Goal: Task Accomplishment & Management: Use online tool/utility

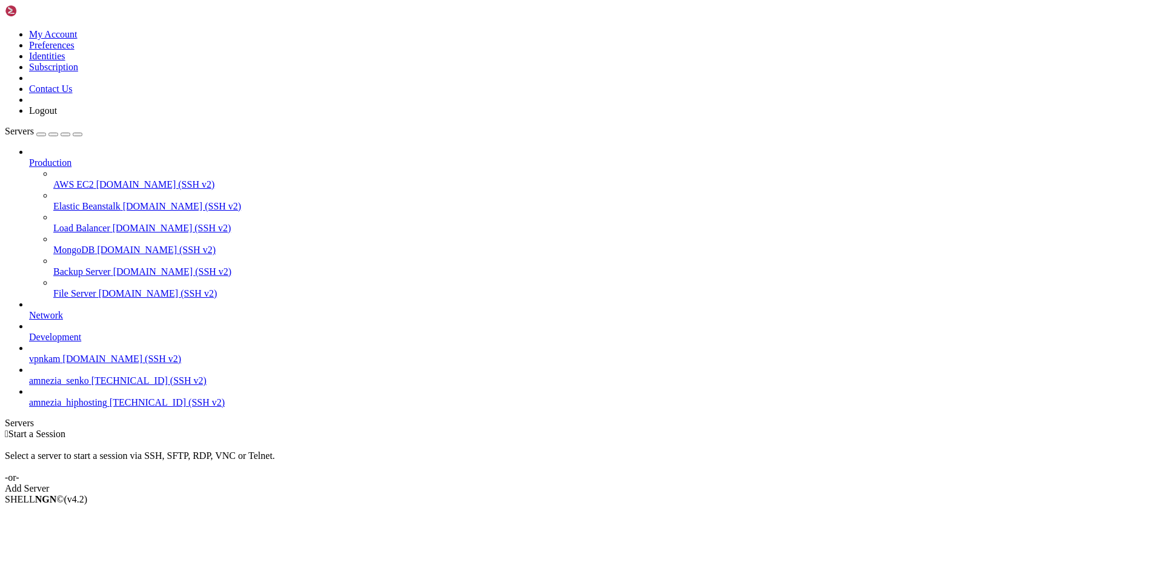
click at [67, 408] on span "amnezia_hiphosting" at bounding box center [68, 402] width 78 height 10
click at [91, 386] on span "[TECHNICAL_ID] (SSH v2)" at bounding box center [148, 381] width 115 height 10
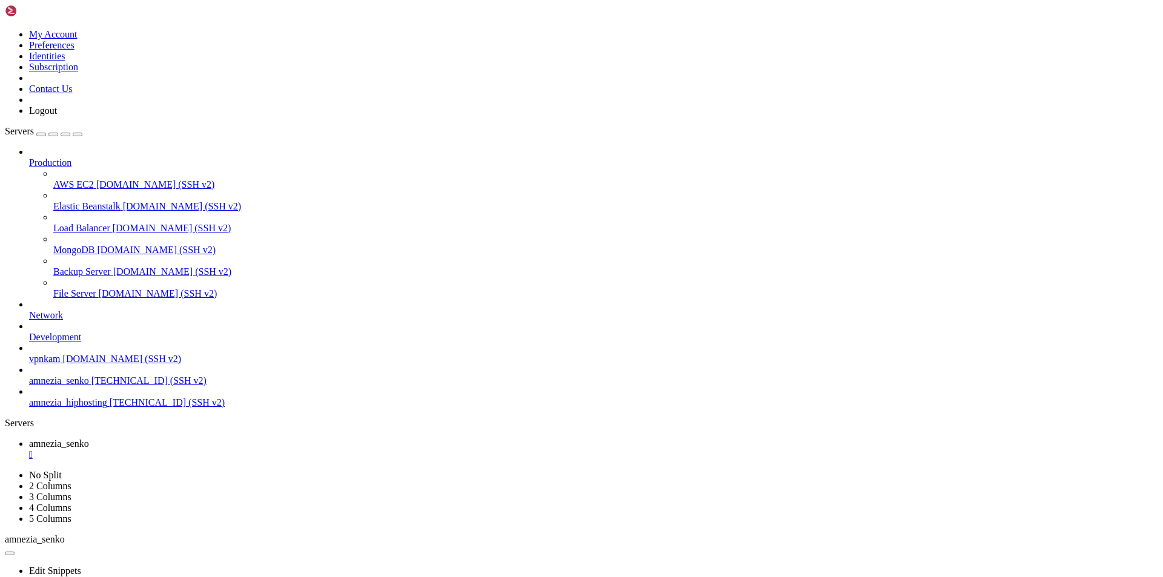
drag, startPoint x: 95, startPoint y: 849, endPoint x: 9, endPoint y: 808, distance: 95.1
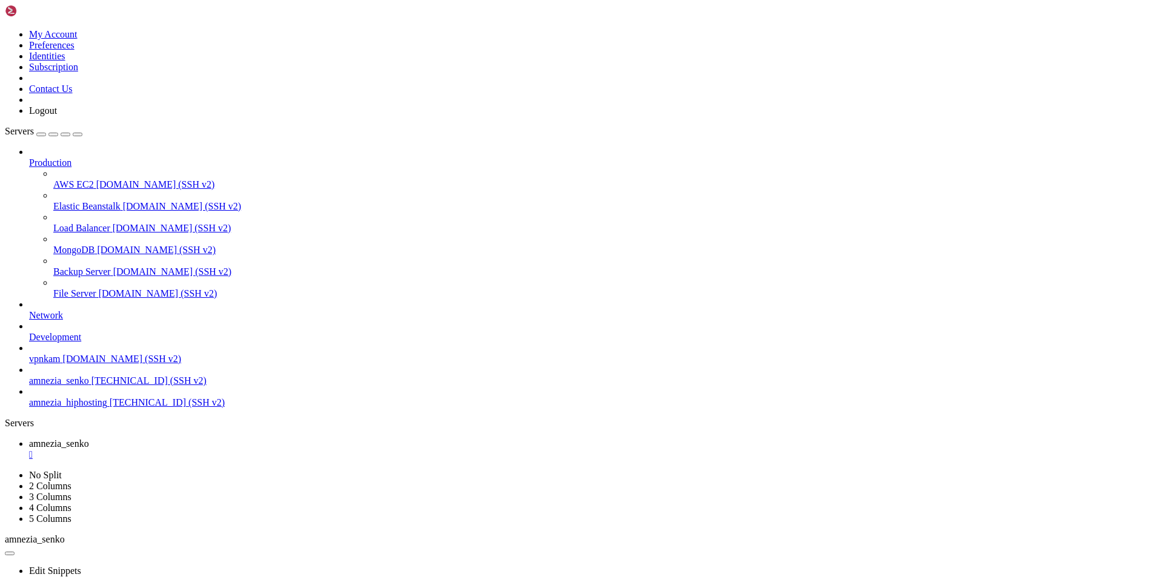
scroll to position [12, 2]
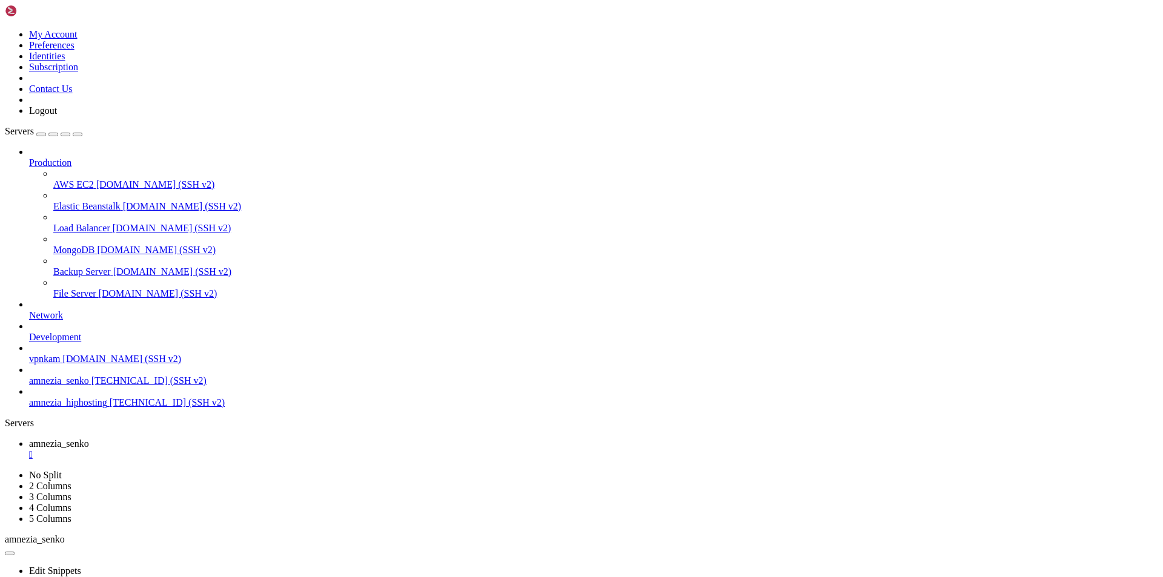
drag, startPoint x: 134, startPoint y: 1153, endPoint x: 523, endPoint y: 1084, distance: 395.5
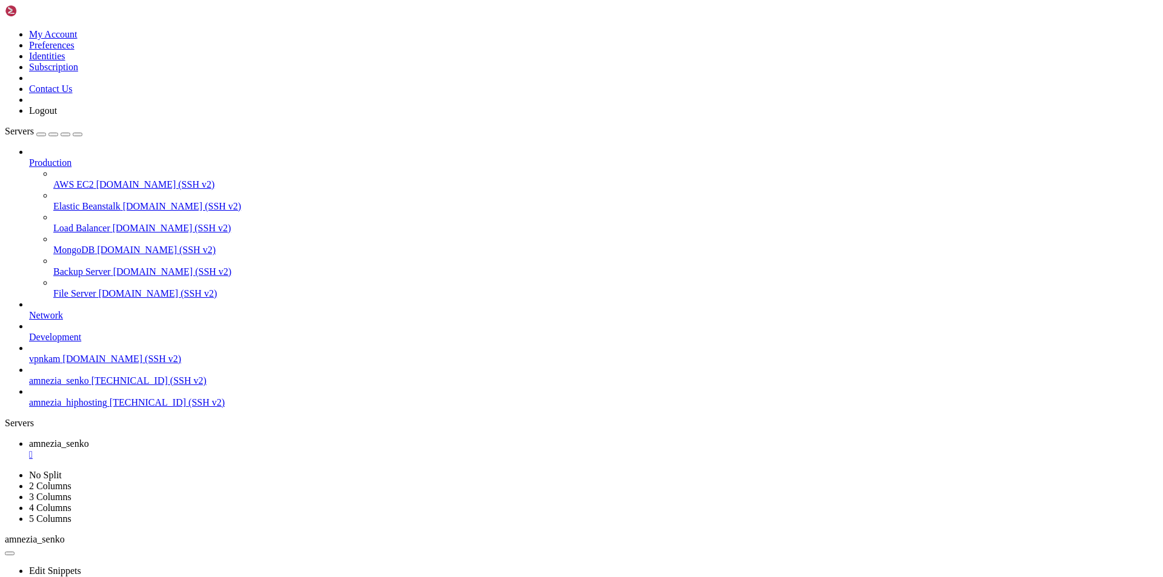
drag, startPoint x: 30, startPoint y: 674, endPoint x: 150, endPoint y: 691, distance: 121.2
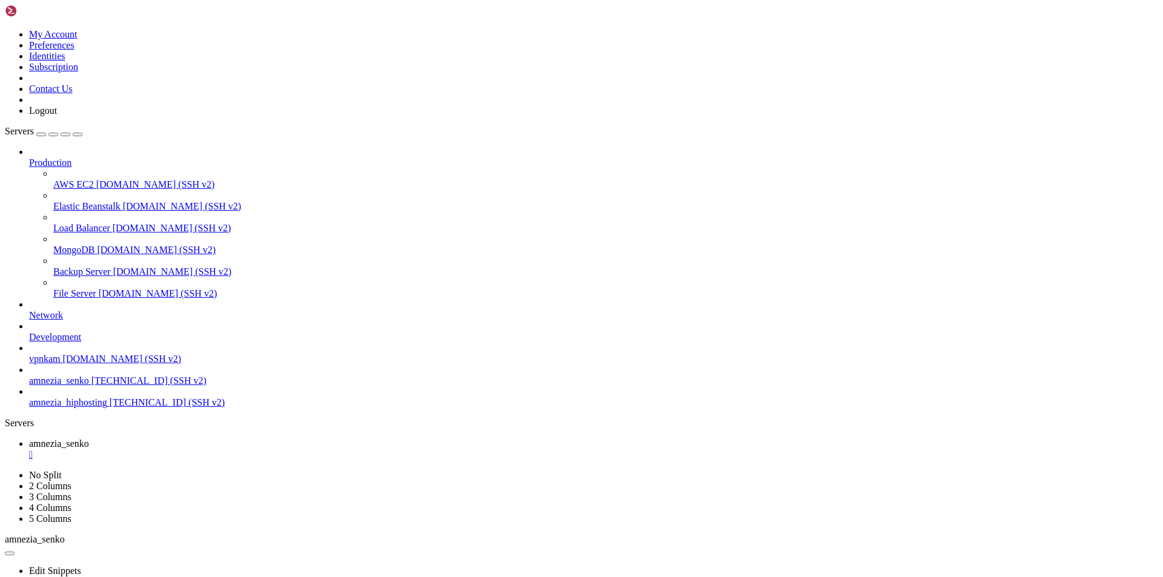
drag, startPoint x: 28, startPoint y: 677, endPoint x: 124, endPoint y: 677, distance: 96.3
drag, startPoint x: 124, startPoint y: 677, endPoint x: 32, endPoint y: 675, distance: 92.7
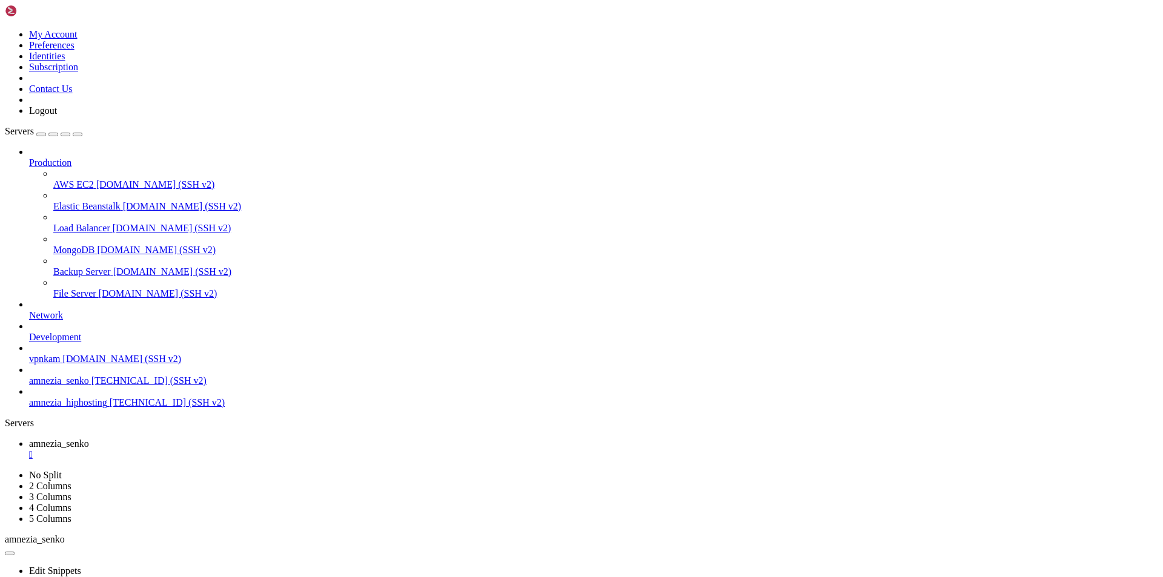
drag, startPoint x: 33, startPoint y: 675, endPoint x: 119, endPoint y: 675, distance: 86.6
drag, startPoint x: 125, startPoint y: 676, endPoint x: 38, endPoint y: 675, distance: 87.2
drag, startPoint x: 32, startPoint y: 675, endPoint x: 123, endPoint y: 671, distance: 91.6
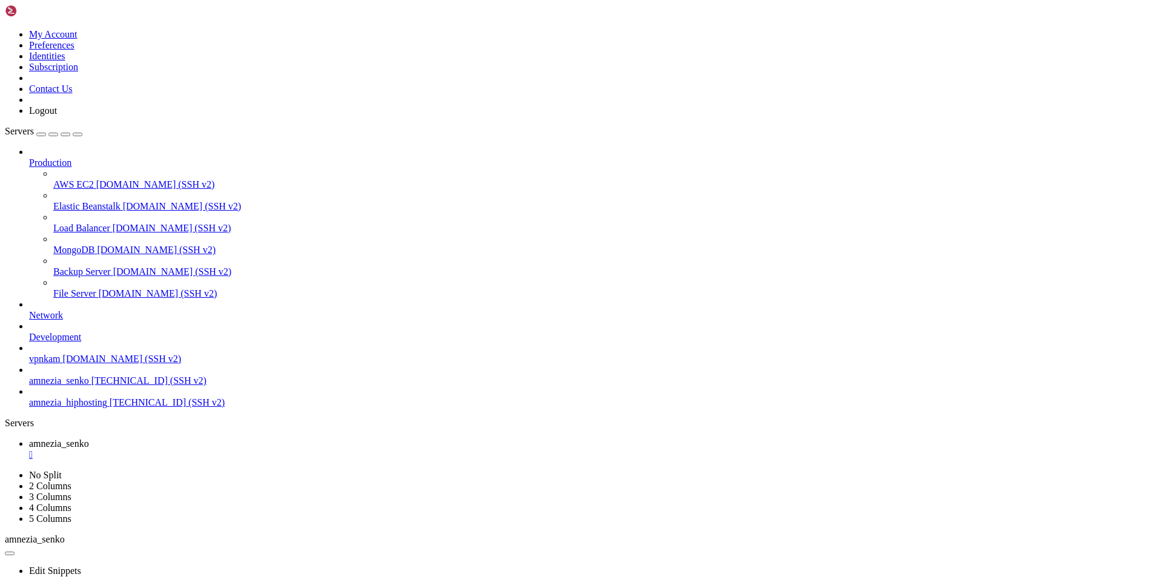
drag, startPoint x: 122, startPoint y: 674, endPoint x: 38, endPoint y: 677, distance: 84.9
drag, startPoint x: 36, startPoint y: 676, endPoint x: 122, endPoint y: 672, distance: 85.5
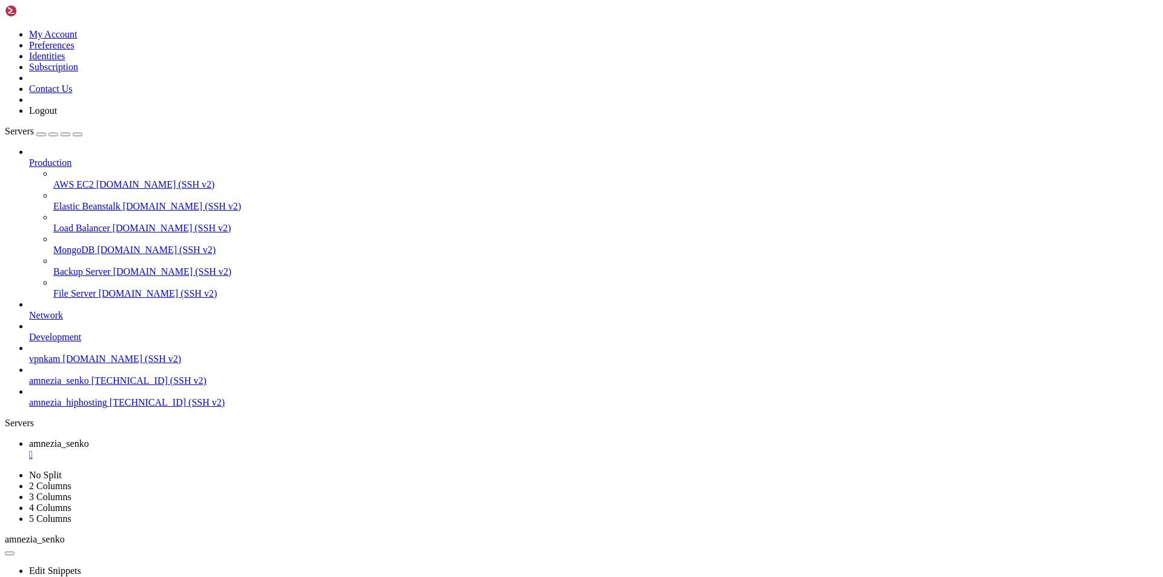
drag, startPoint x: 32, startPoint y: 676, endPoint x: 121, endPoint y: 674, distance: 89.1
drag, startPoint x: 39, startPoint y: 674, endPoint x: 102, endPoint y: 676, distance: 63.7
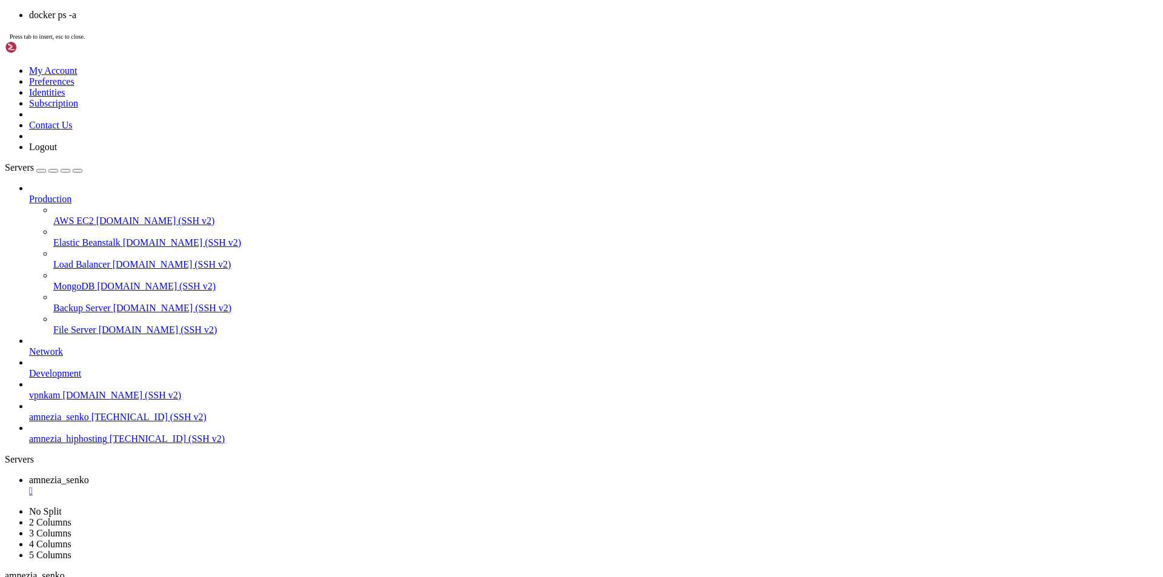
scroll to position [7383, 0]
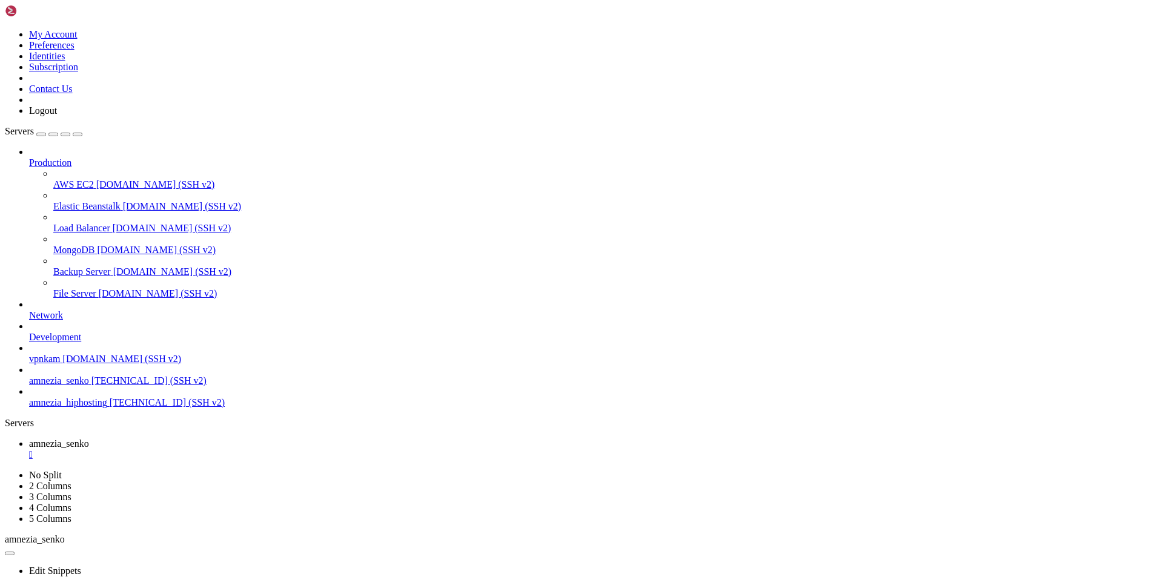
drag, startPoint x: 248, startPoint y: 1209, endPoint x: 10, endPoint y: 1101, distance: 261.6
drag, startPoint x: 90, startPoint y: 490, endPoint x: 243, endPoint y: 547, distance: 163.0
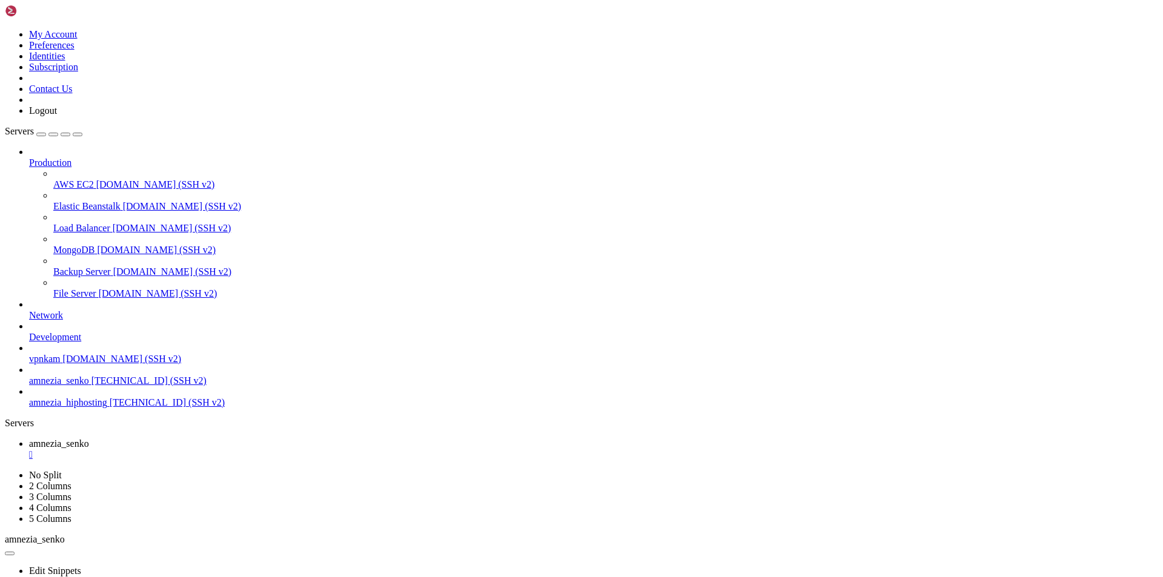
drag, startPoint x: 11, startPoint y: 1100, endPoint x: 83, endPoint y: 1143, distance: 83.6
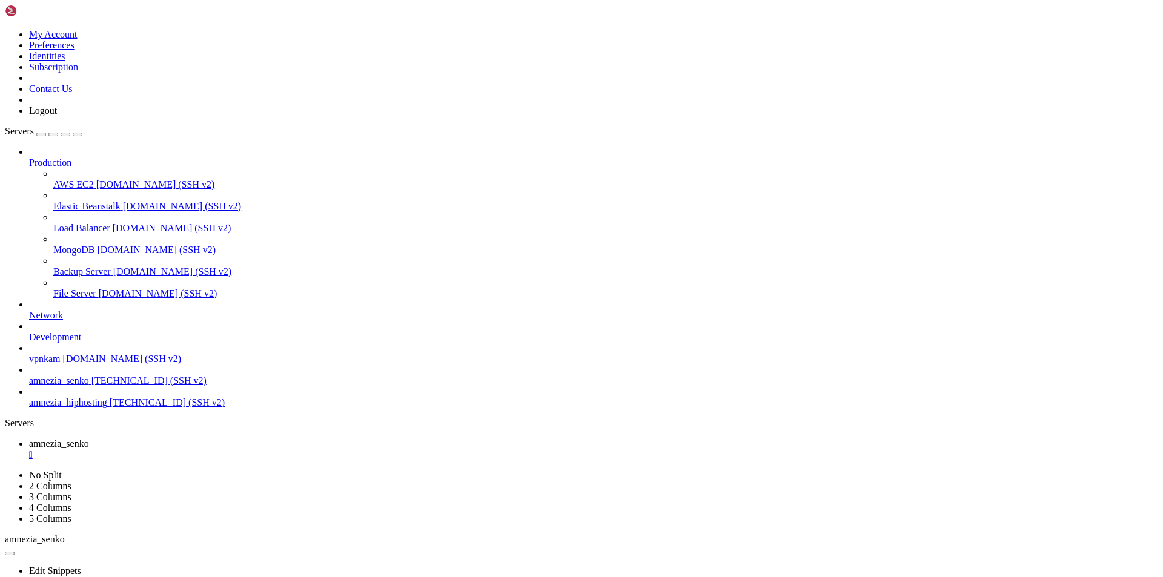
drag, startPoint x: 84, startPoint y: 1145, endPoint x: 12, endPoint y: 1069, distance: 105.0
copy div "root@73276:~# docker ps -a CONTAINER ID IMAGE COMMAND CREATED STATUS PORTS NAME…"
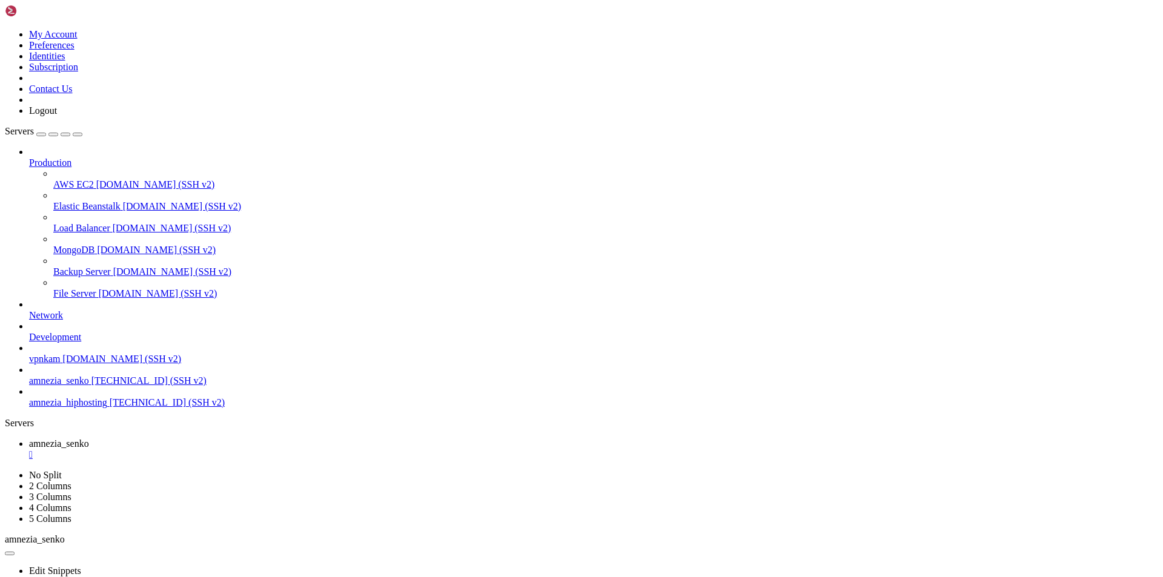
scroll to position [7568, 0]
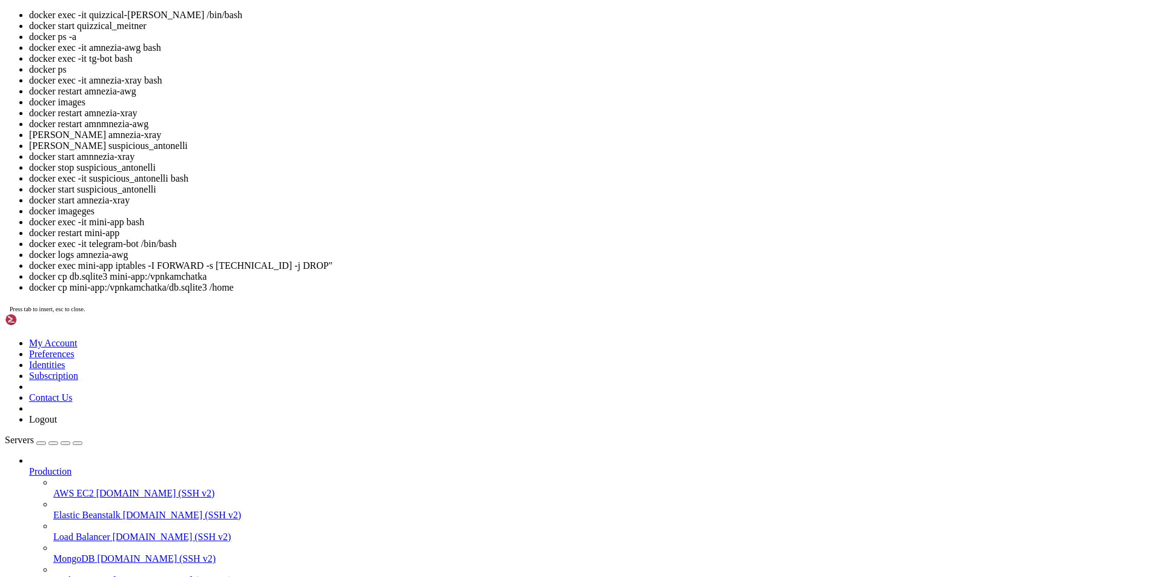
scroll to position [7710, 0]
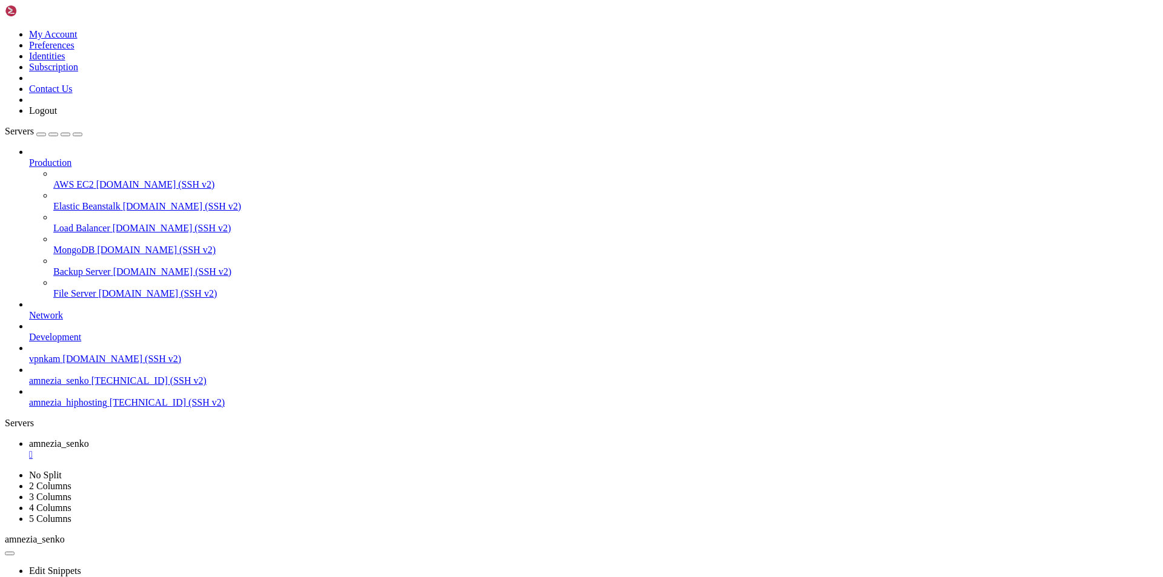
drag, startPoint x: 102, startPoint y: 1144, endPoint x: 10, endPoint y: 1004, distance: 167.7
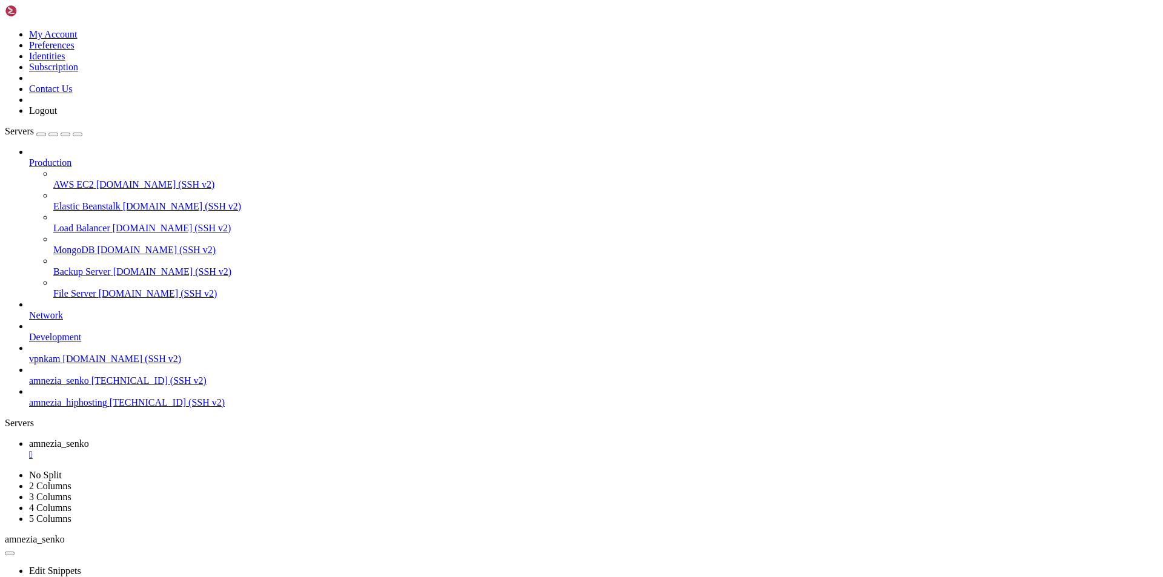
scroll to position [7743, 0]
drag, startPoint x: 89, startPoint y: 1143, endPoint x: 10, endPoint y: 981, distance: 180.2
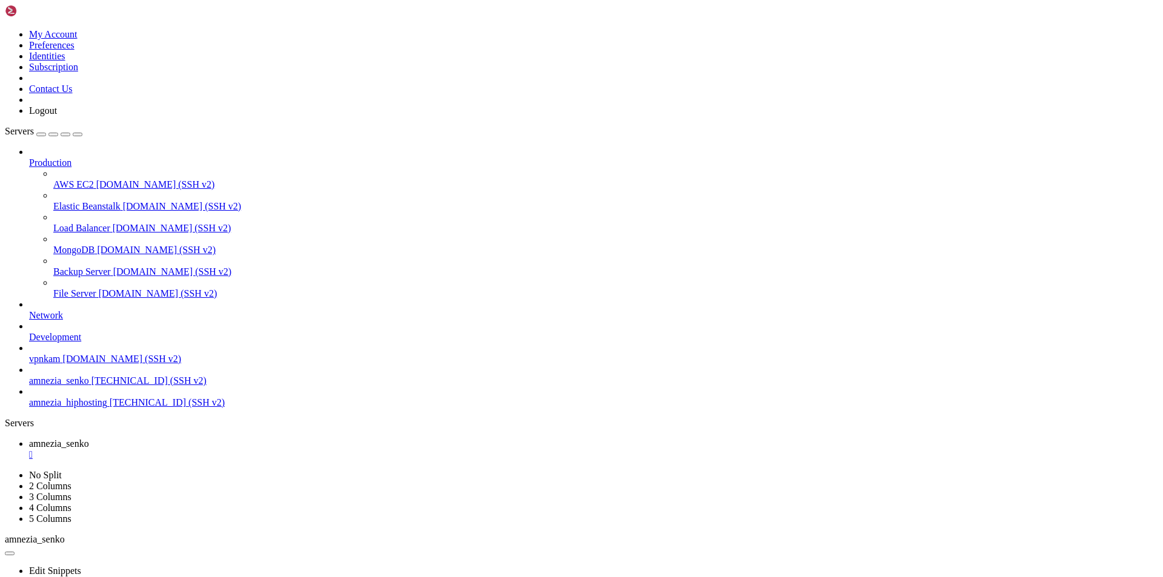
scroll to position [7830, 0]
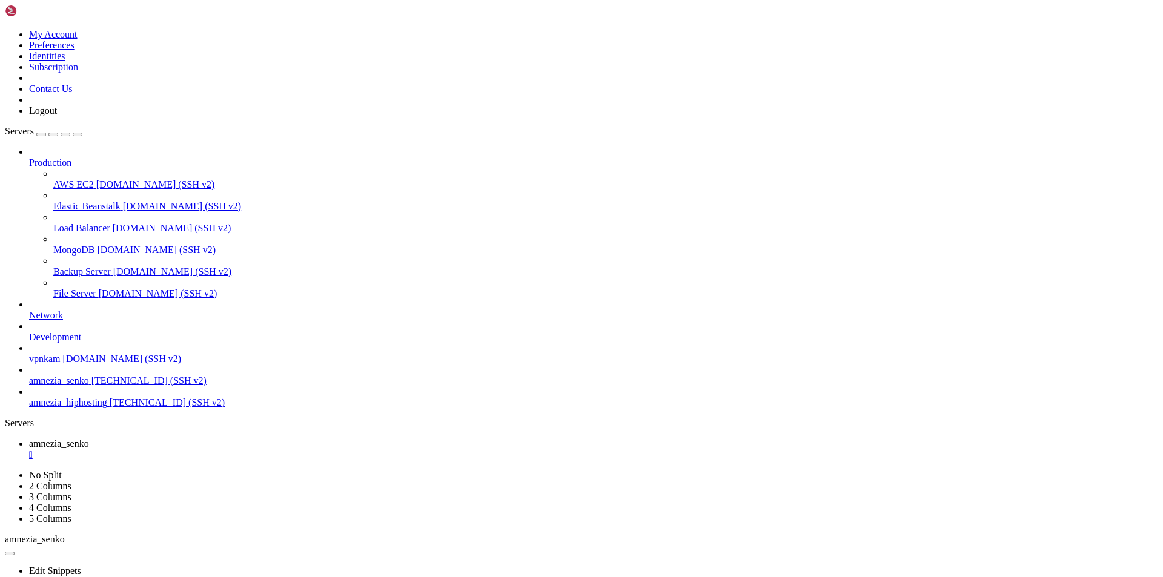
scroll to position [7885, 0]
drag, startPoint x: 8, startPoint y: 1069, endPoint x: 110, endPoint y: 1091, distance: 104.1
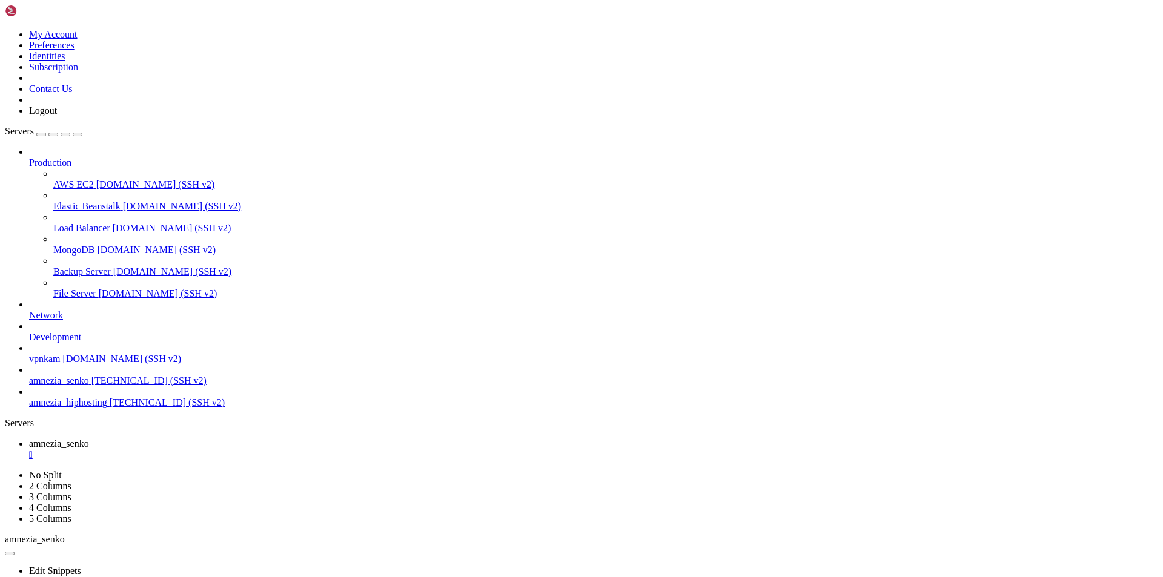
drag, startPoint x: 51, startPoint y: 1090, endPoint x: 88, endPoint y: 1141, distance: 63.0
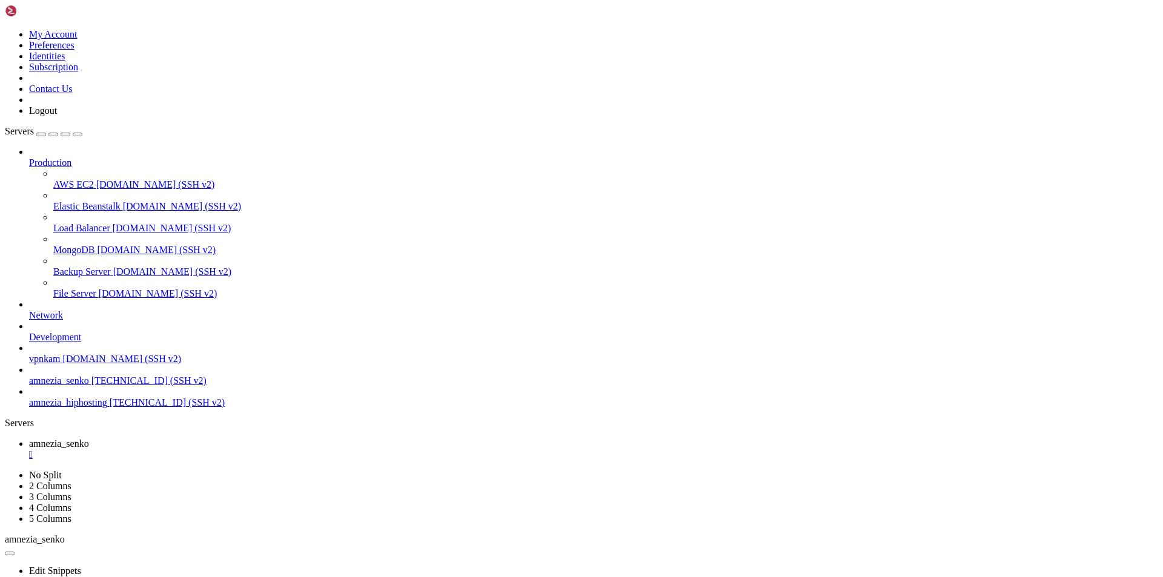
scroll to position [7917, 0]
drag, startPoint x: 90, startPoint y: 1144, endPoint x: 13, endPoint y: 1126, distance: 79.1
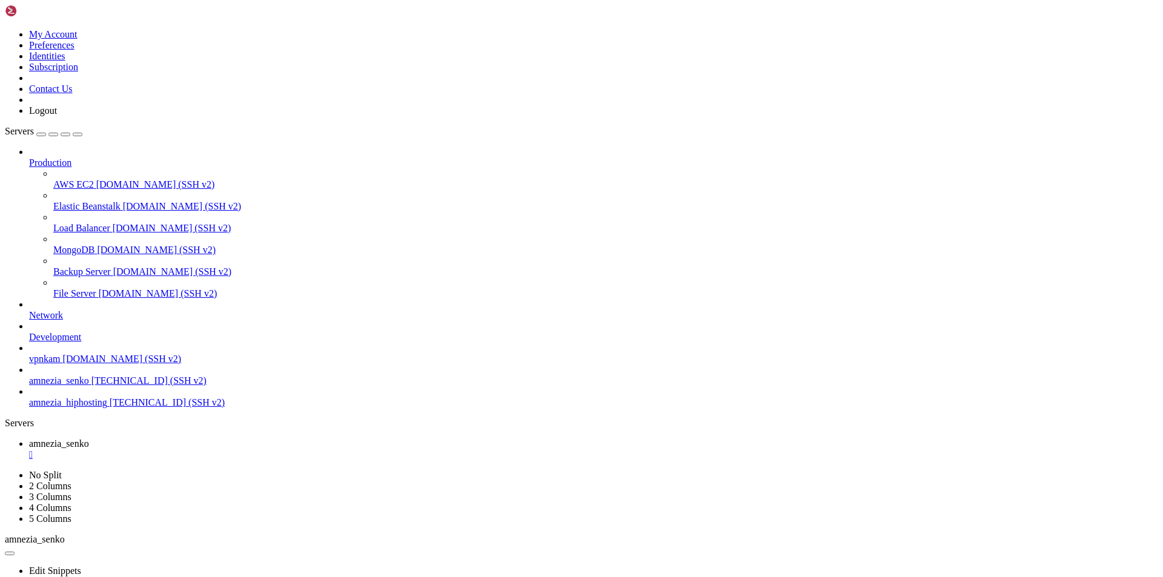
drag, startPoint x: 7, startPoint y: 1101, endPoint x: 87, endPoint y: 1129, distance: 84.1
drag, startPoint x: 94, startPoint y: 1142, endPoint x: 11, endPoint y: 1103, distance: 91.9
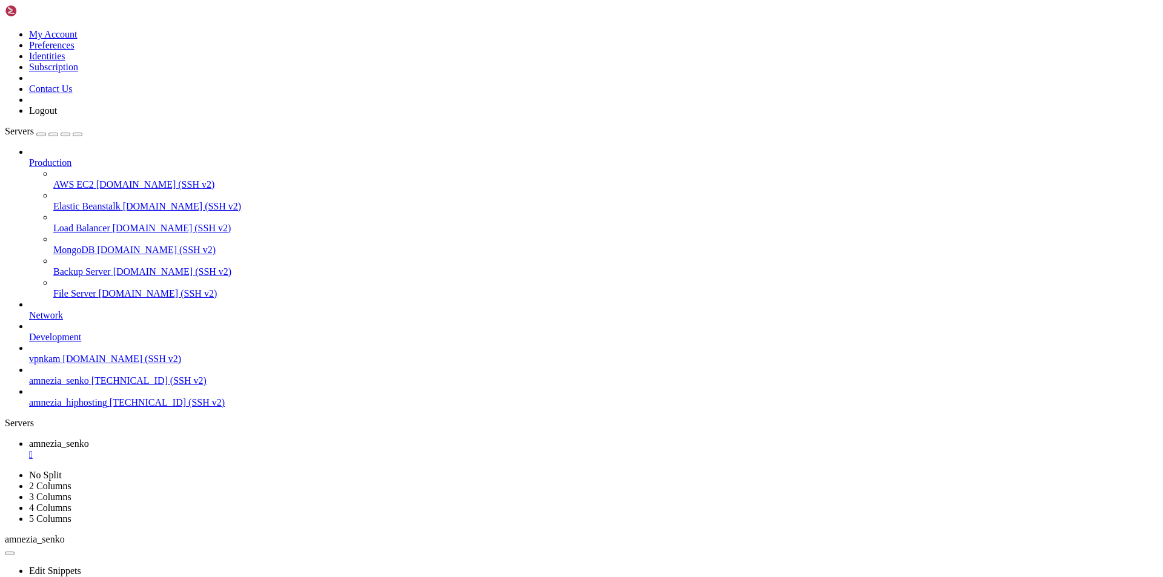
scroll to position [7950, 0]
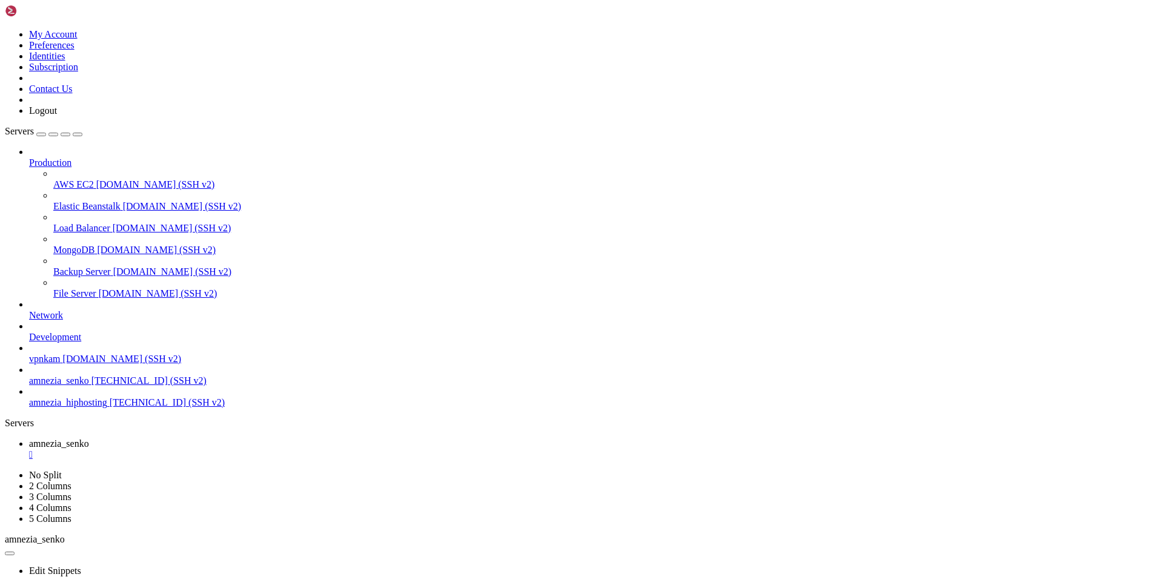
scroll to position [7961, 0]
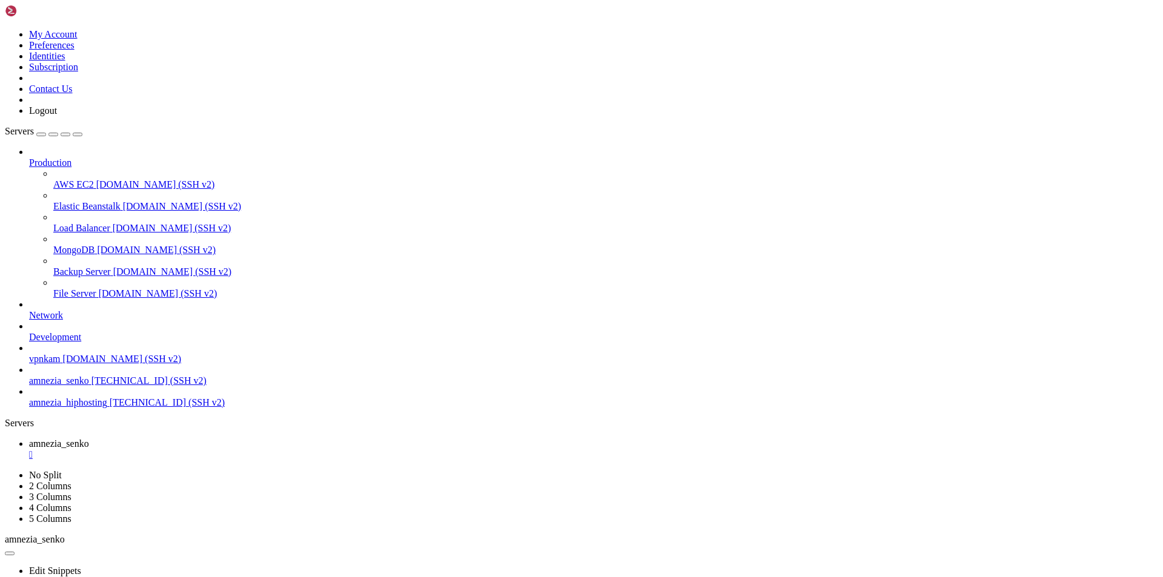
scroll to position [8234, 0]
click at [110, 408] on span "[TECHNICAL_ID] (SSH v2)" at bounding box center [167, 402] width 115 height 10
click at [245, 450] on div "" at bounding box center [593, 455] width 1129 height 11
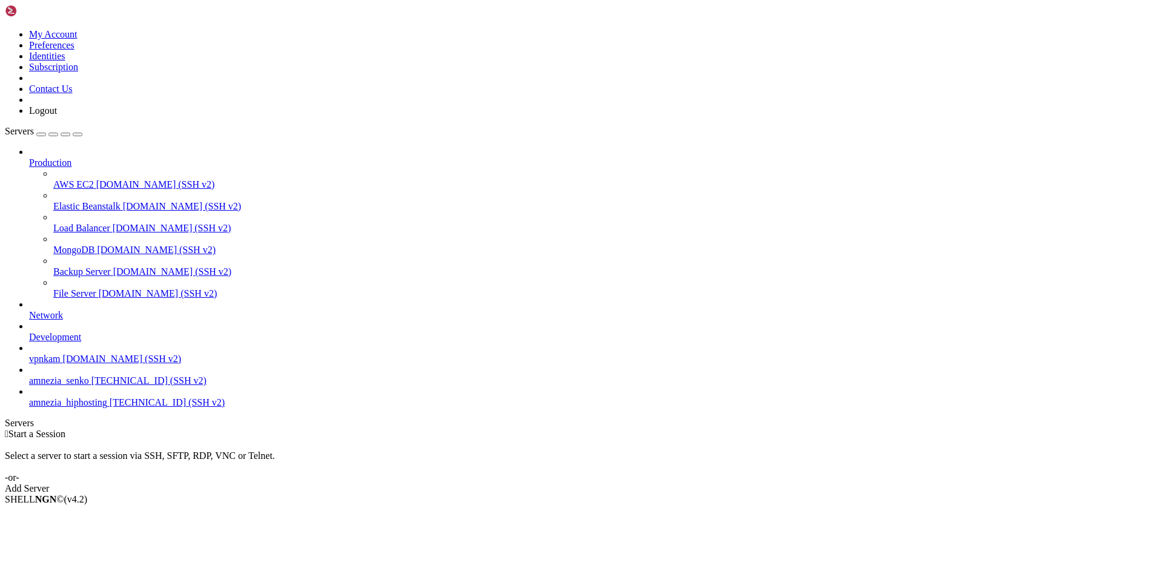
click at [98, 408] on span "amnezia_hiphosting" at bounding box center [68, 402] width 78 height 10
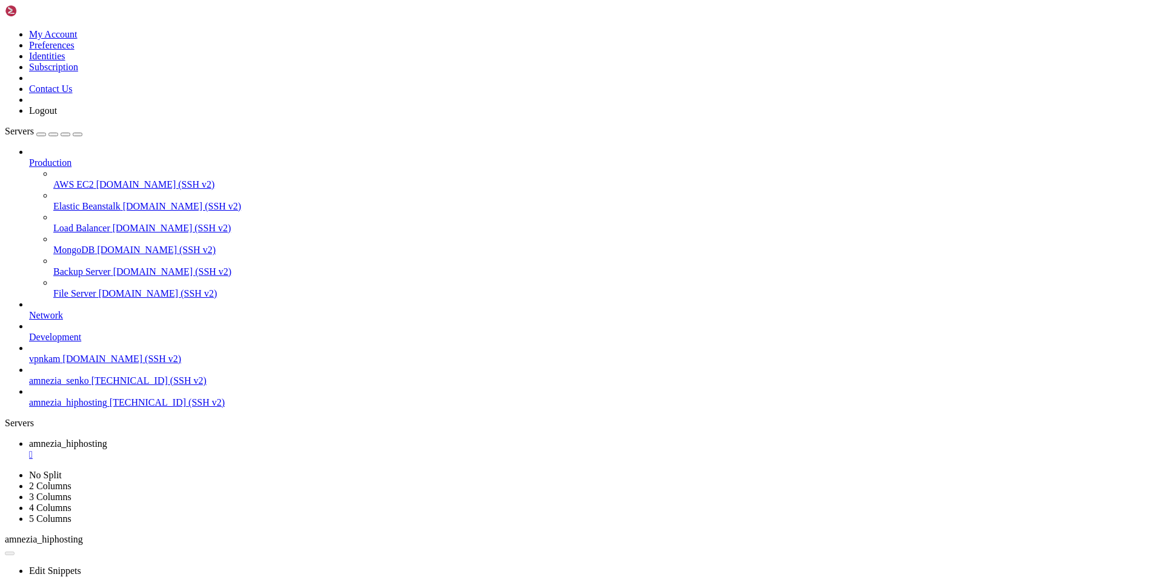
scroll to position [0, 0]
click at [253, 450] on div "" at bounding box center [593, 455] width 1129 height 11
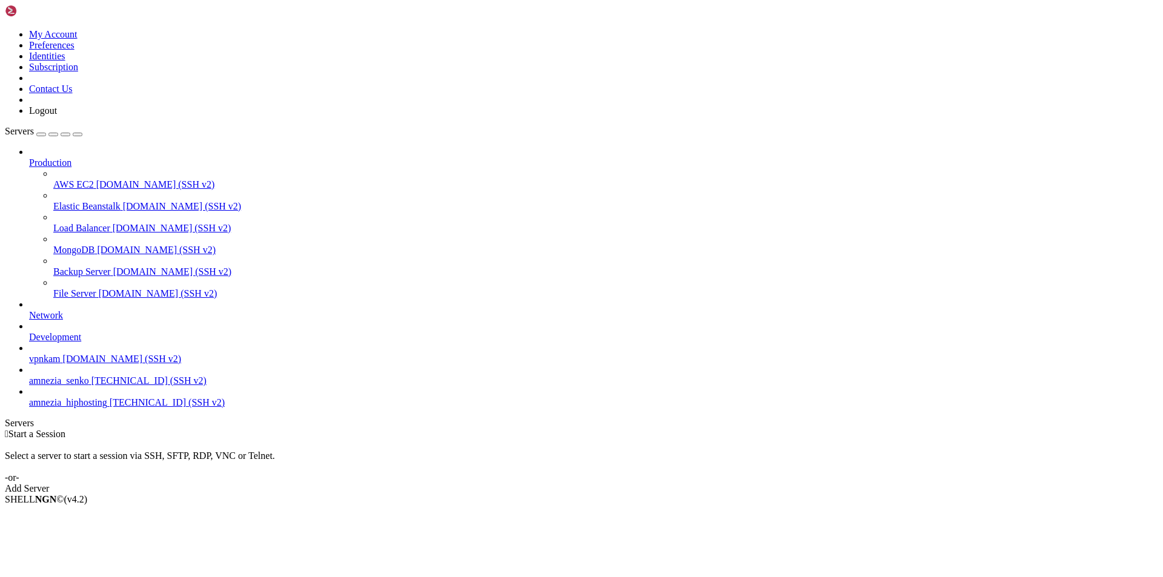
click at [75, 386] on span "amnezia_senko" at bounding box center [59, 381] width 60 height 10
click at [76, 386] on span "amnezia_senko" at bounding box center [59, 381] width 60 height 10
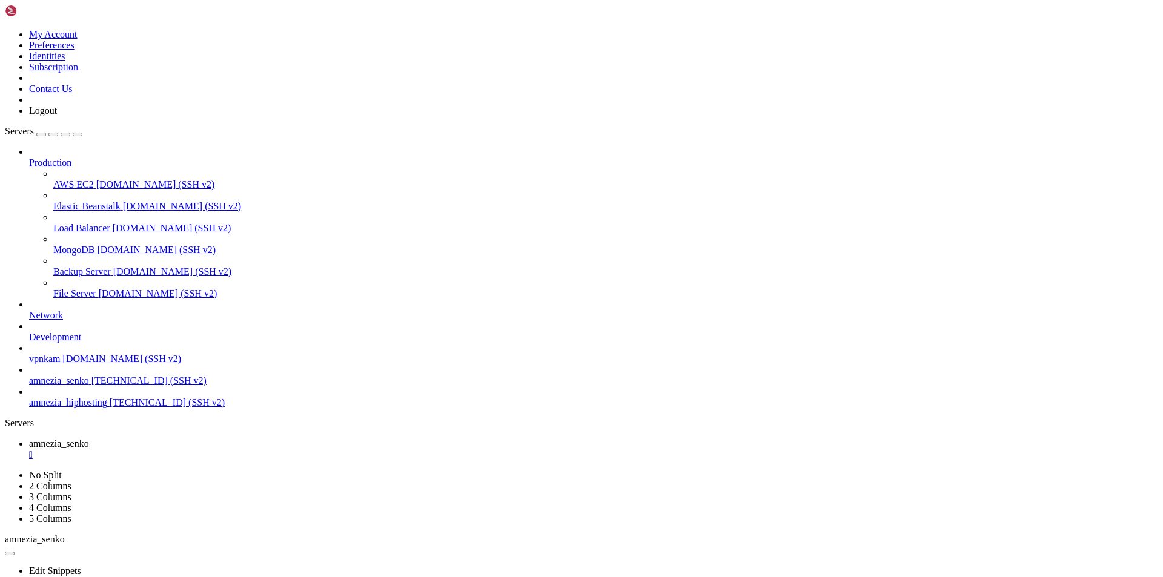
click at [245, 450] on div "" at bounding box center [593, 455] width 1129 height 11
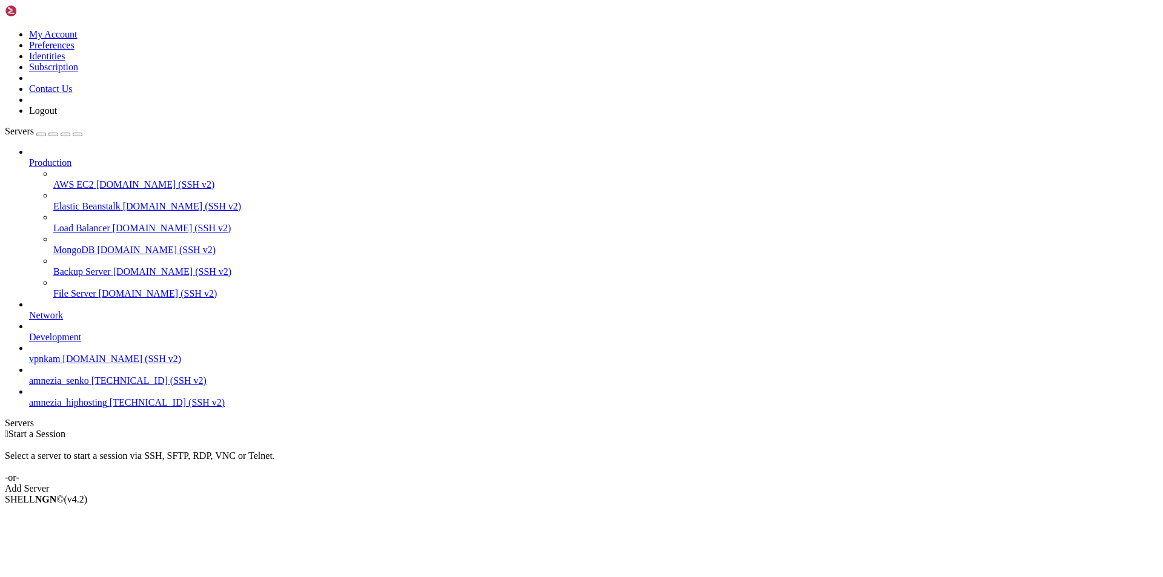
click at [253, 429] on div " Start a Session Select a server to start a session via SSH, SFTP, RDP, VNC or…" at bounding box center [582, 461] width 1154 height 65
click at [91, 386] on span "[TECHNICAL_ID] (SSH v2)" at bounding box center [148, 381] width 115 height 10
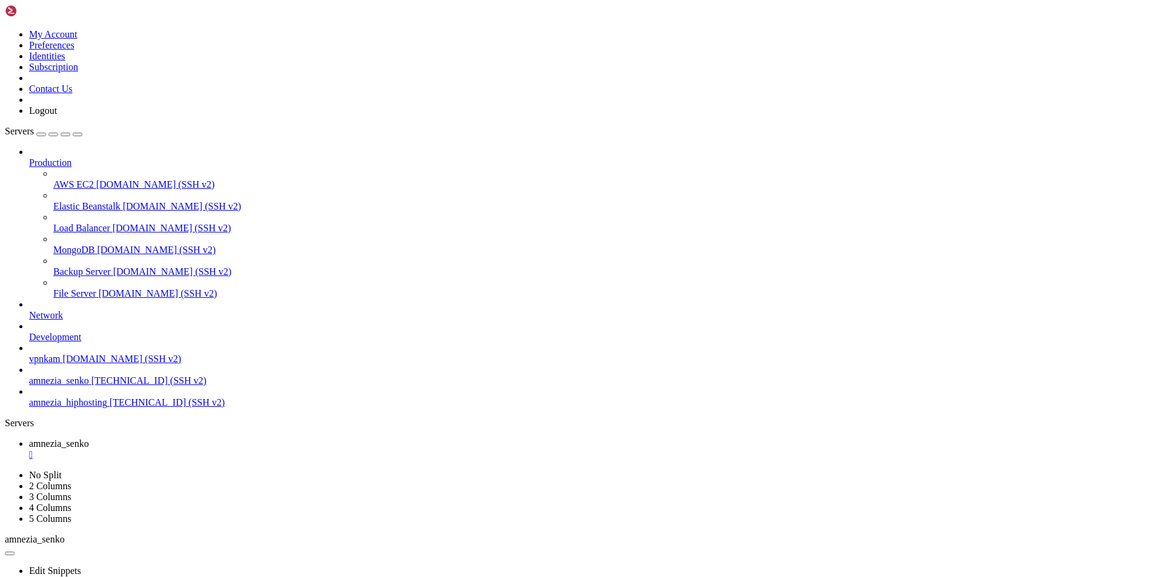
drag, startPoint x: 93, startPoint y: 784, endPoint x: 11, endPoint y: 763, distance: 85.1
drag, startPoint x: 108, startPoint y: 786, endPoint x: 10, endPoint y: 763, distance: 100.2
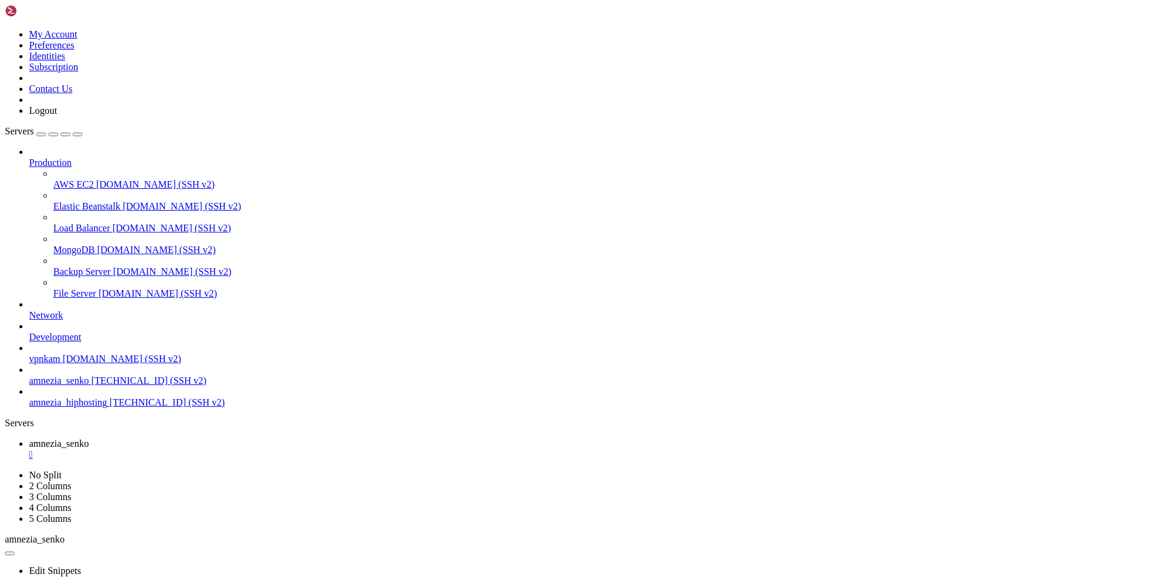
drag, startPoint x: 93, startPoint y: 880, endPoint x: 11, endPoint y: 842, distance: 90.8
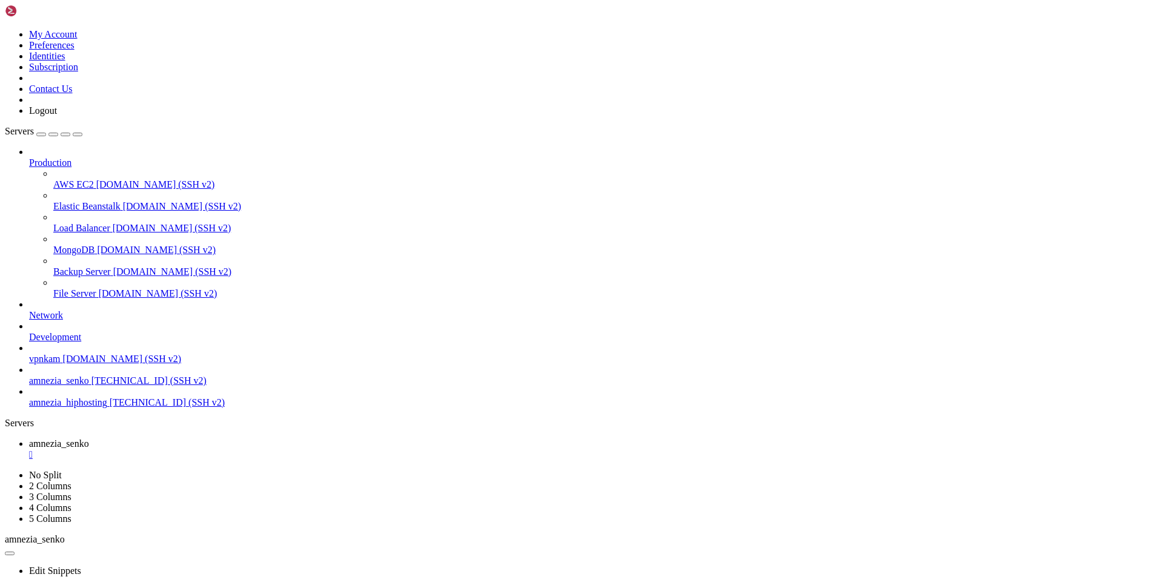
click at [243, 450] on div "" at bounding box center [593, 455] width 1129 height 11
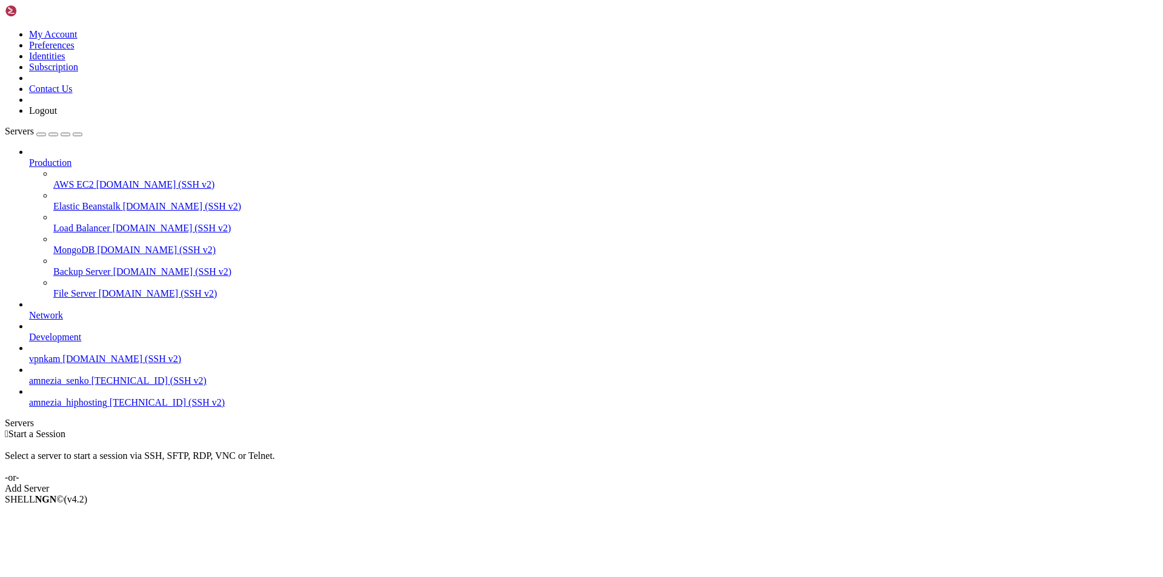
click at [94, 408] on span "amnezia_hiphosting" at bounding box center [68, 402] width 78 height 10
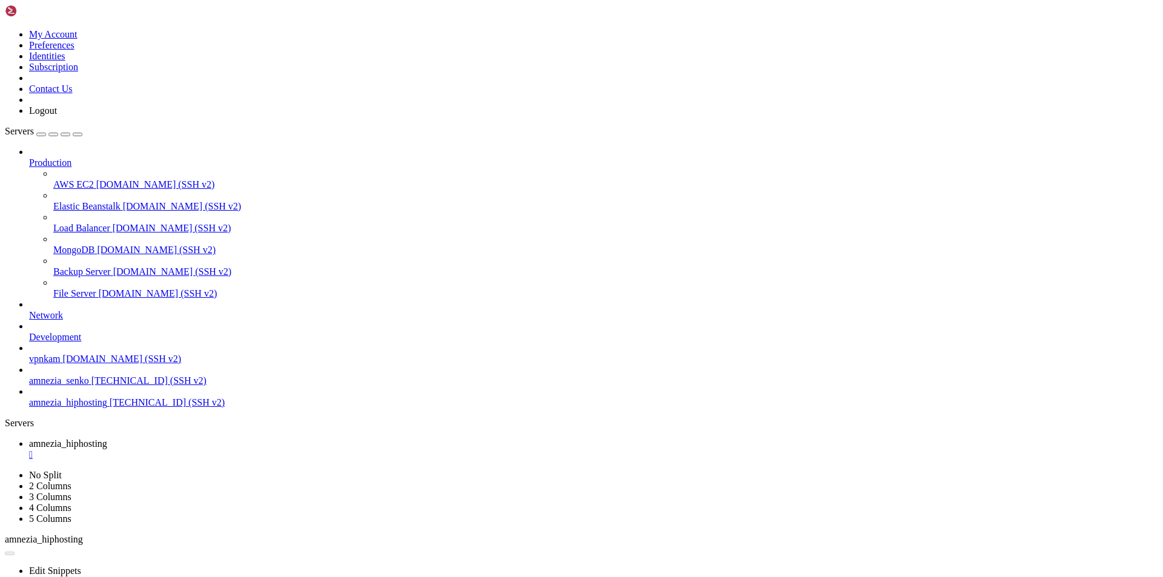
scroll to position [0, 0]
click at [255, 450] on div "" at bounding box center [593, 455] width 1129 height 11
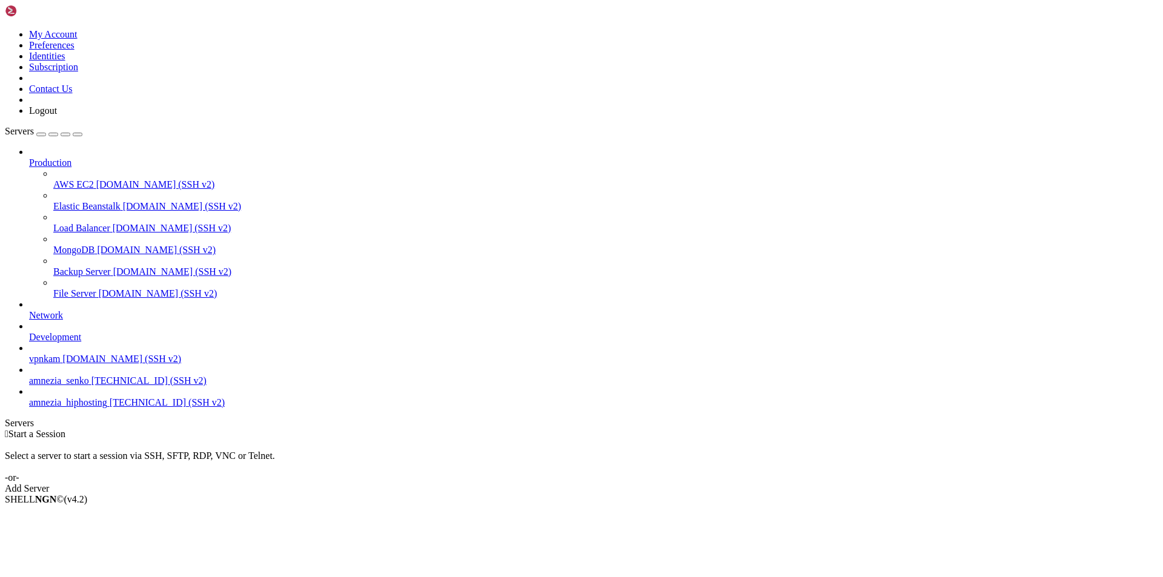
click at [78, 408] on span "amnezia_hiphosting" at bounding box center [68, 402] width 78 height 10
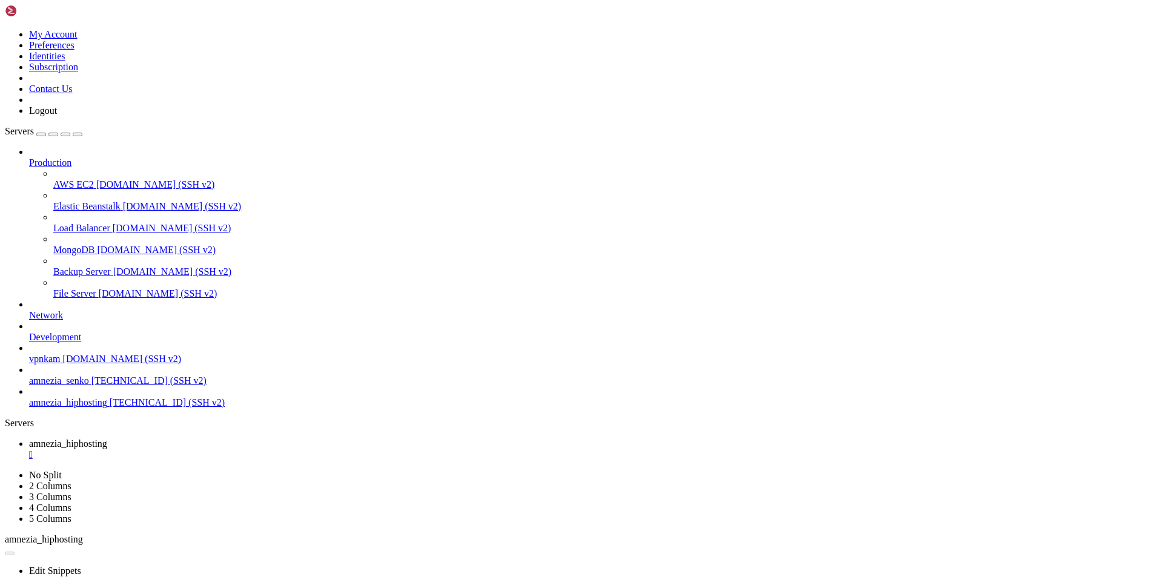
scroll to position [0, 0]
click at [61, 361] on span "vpnkam" at bounding box center [45, 359] width 32 height 10
click at [253, 450] on div "" at bounding box center [593, 455] width 1129 height 11
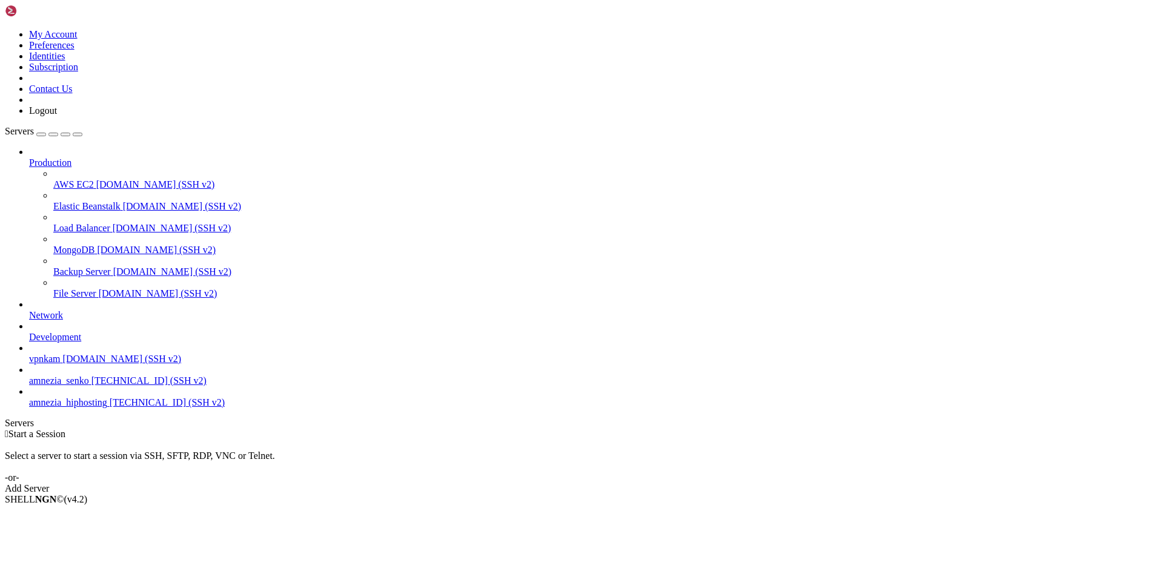
click at [61, 361] on span "vpnkam" at bounding box center [45, 359] width 32 height 10
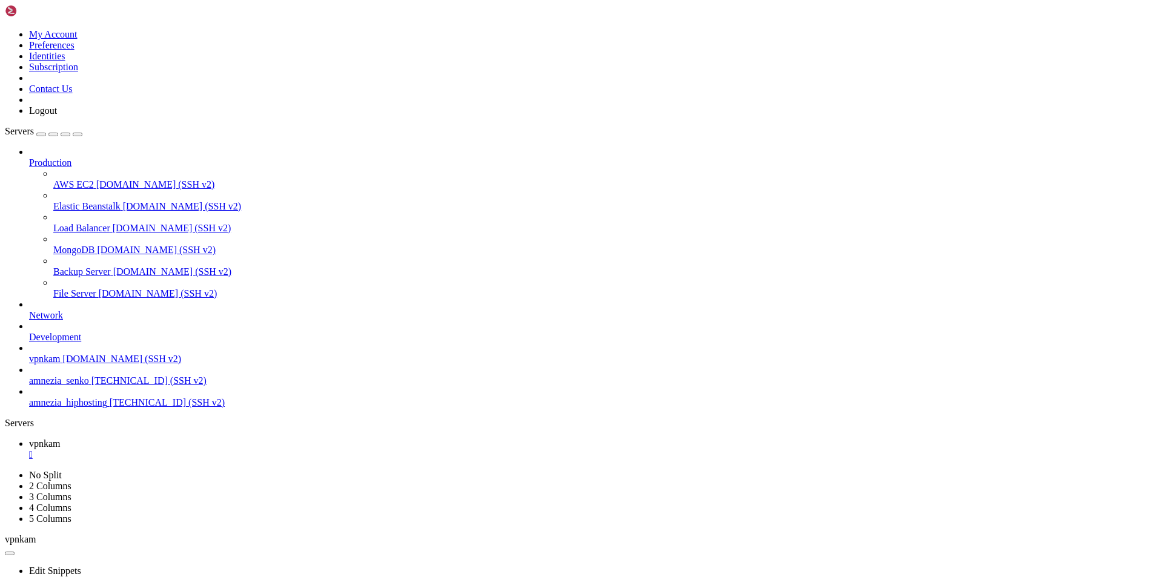
scroll to position [65, 0]
drag, startPoint x: 310, startPoint y: 1200, endPoint x: 154, endPoint y: 1144, distance: 165.0
drag, startPoint x: 156, startPoint y: 1141, endPoint x: 11, endPoint y: 1124, distance: 146.4
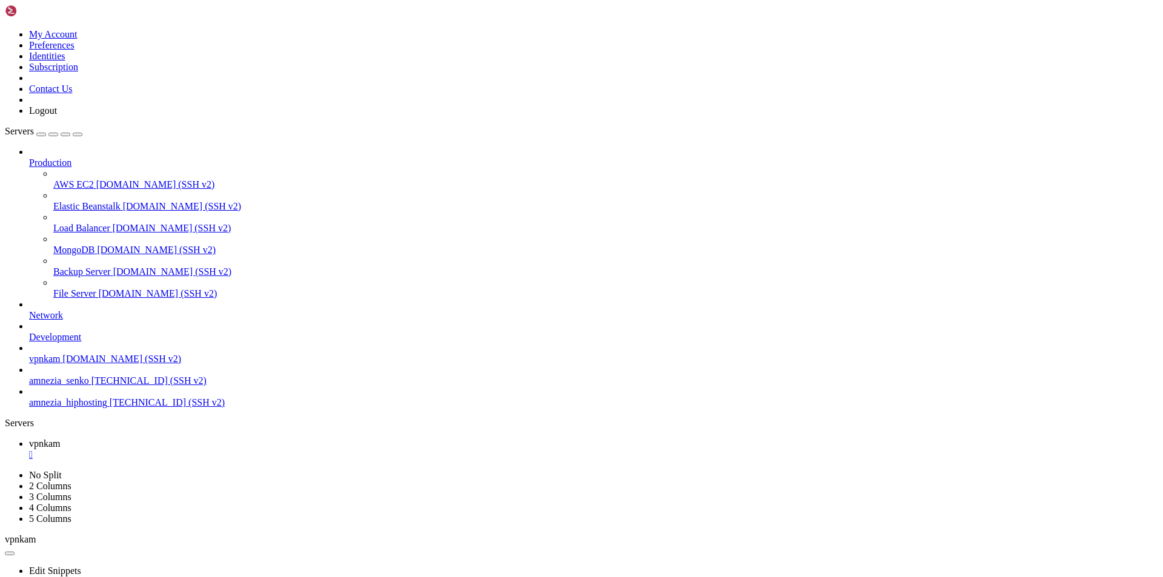
click at [213, 450] on div "" at bounding box center [593, 455] width 1129 height 11
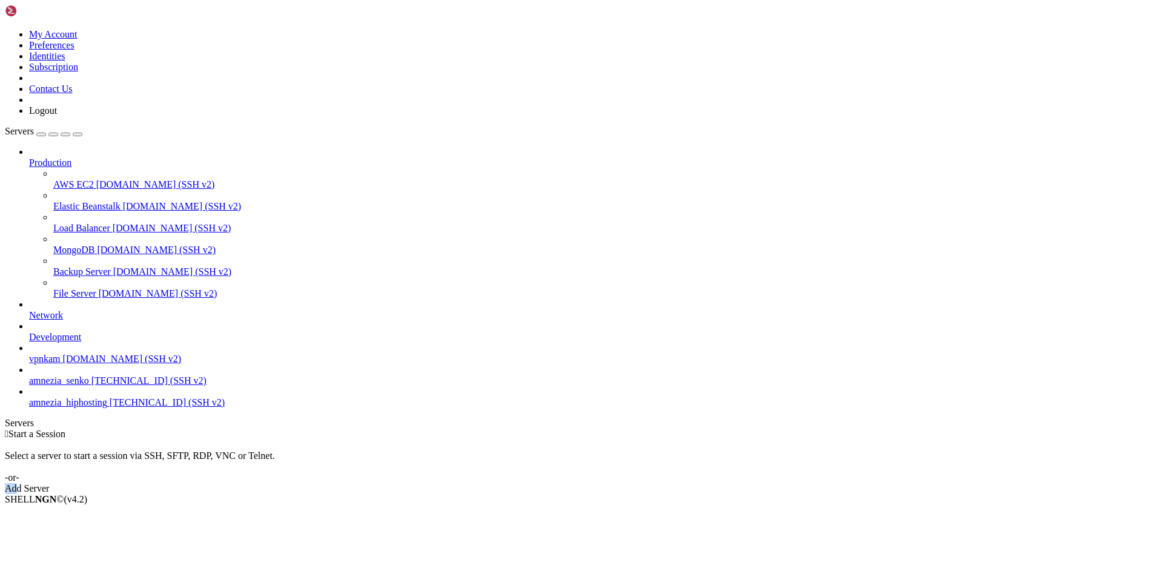
drag, startPoint x: 646, startPoint y: 215, endPoint x: 305, endPoint y: 231, distance: 341.5
click at [367, 429] on div " Start a Session Select a server to start a session via SSH, SFTP, RDP, VNC or…" at bounding box center [582, 461] width 1154 height 65
click at [58, 359] on span "vpnkam" at bounding box center [45, 359] width 32 height 10
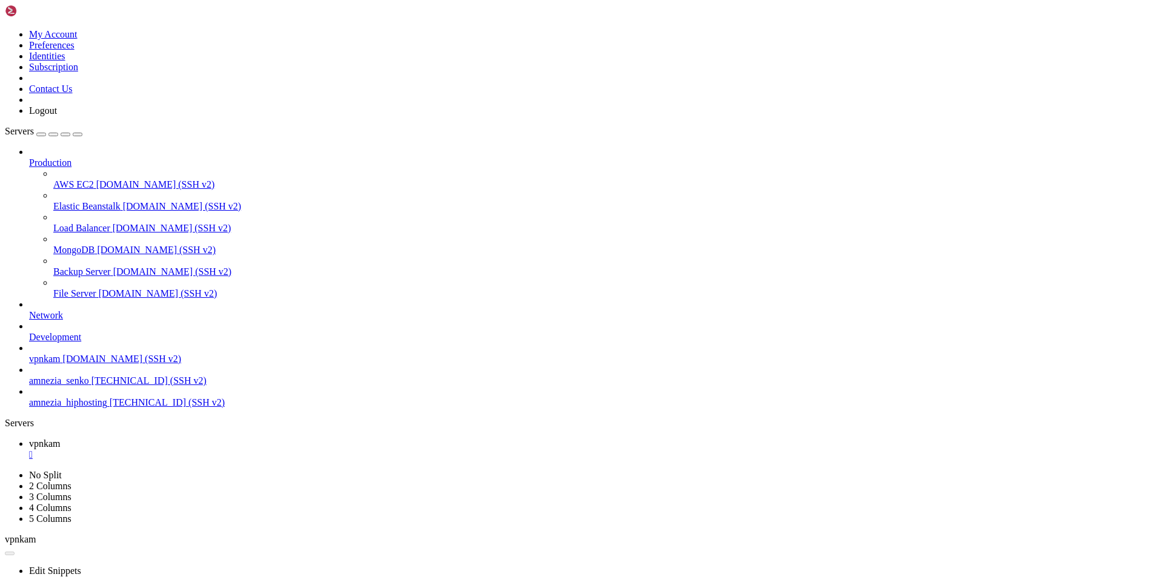
scroll to position [0, 0]
click at [57, 386] on span "amnezia_senko" at bounding box center [59, 381] width 60 height 10
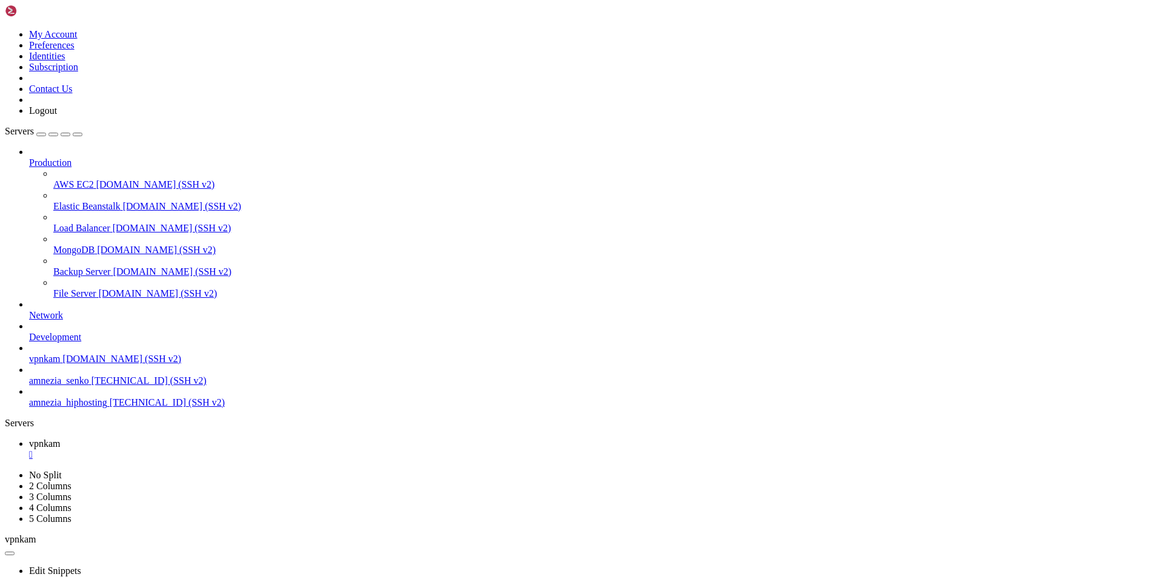
click at [57, 386] on span "amnezia_senko" at bounding box center [59, 381] width 60 height 10
click at [216, 450] on div "" at bounding box center [593, 455] width 1129 height 11
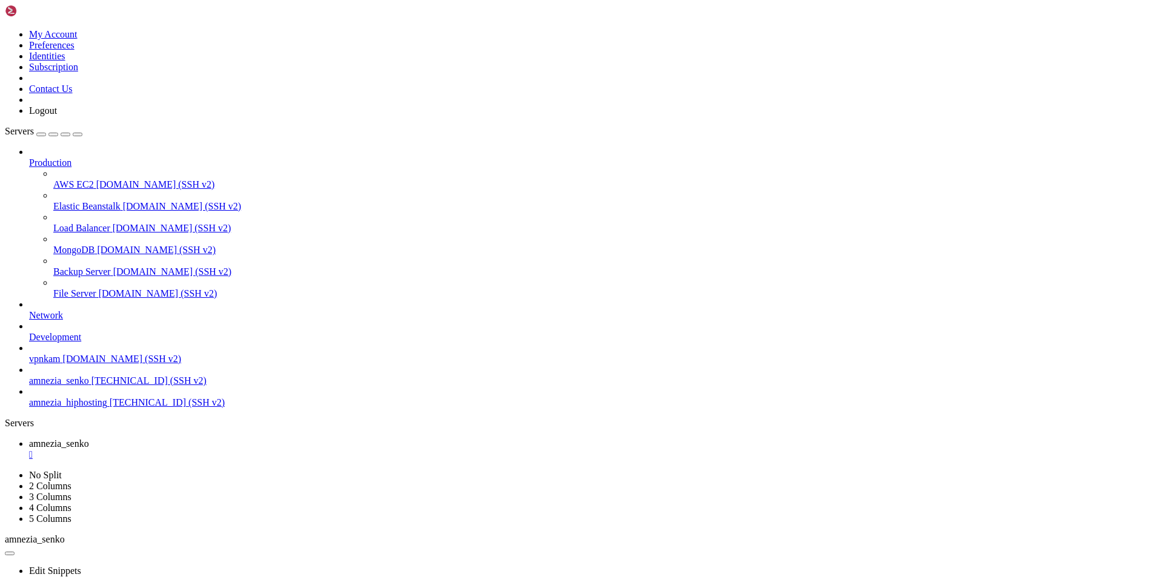
drag, startPoint x: 91, startPoint y: 943, endPoint x: 10, endPoint y: 765, distance: 196.0
